Goal: Information Seeking & Learning: Learn about a topic

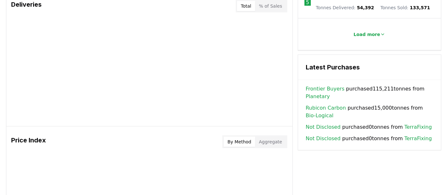
scroll to position [404, 0]
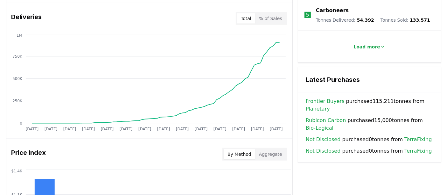
drag, startPoint x: 330, startPoint y: 93, endPoint x: 308, endPoint y: 82, distance: 24.3
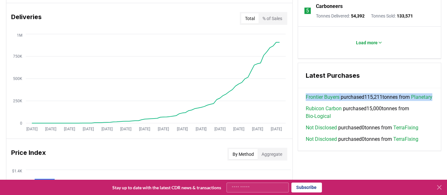
drag, startPoint x: 303, startPoint y: 81, endPoint x: 327, endPoint y: 91, distance: 25.6
click at [327, 93] on div "Frontier Buyers purchased 115,211 tonnes from Planetary Rubicon Carbon purchase…" at bounding box center [369, 121] width 143 height 57
click at [305, 141] on div "Frontier Buyers purchased 115,211 tonnes from Planetary Rubicon Carbon purchase…" at bounding box center [369, 121] width 143 height 57
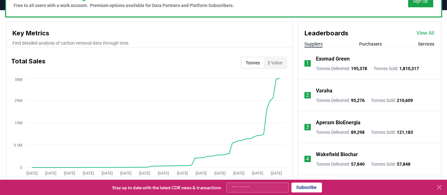
scroll to position [215, 0]
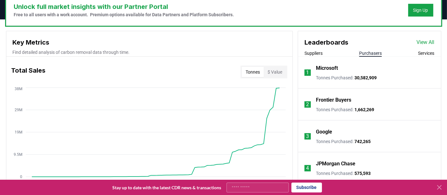
click at [369, 50] on button "Purchasers" at bounding box center [370, 53] width 23 height 6
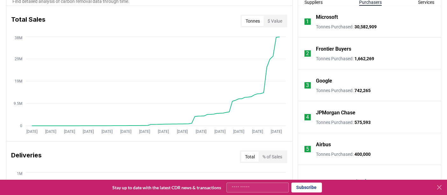
scroll to position [268, 0]
